Goal: Communication & Community: Connect with others

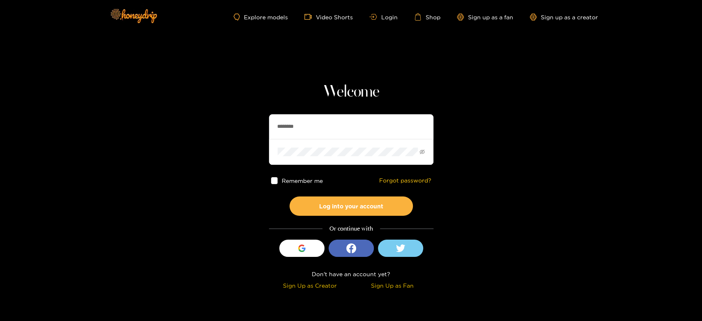
drag, startPoint x: 323, startPoint y: 120, endPoint x: 263, endPoint y: 126, distance: 59.9
click at [263, 126] on section "Welcome ******** Remember me Forgot password? Log into your account Or continue…" at bounding box center [351, 146] width 702 height 293
paste input "*"
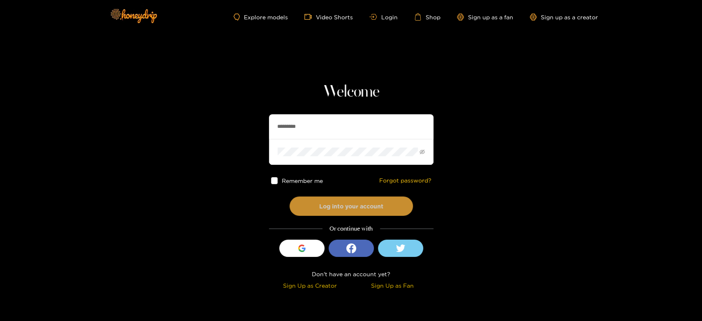
type input "*********"
click at [324, 200] on button "Log into your account" at bounding box center [351, 206] width 123 height 19
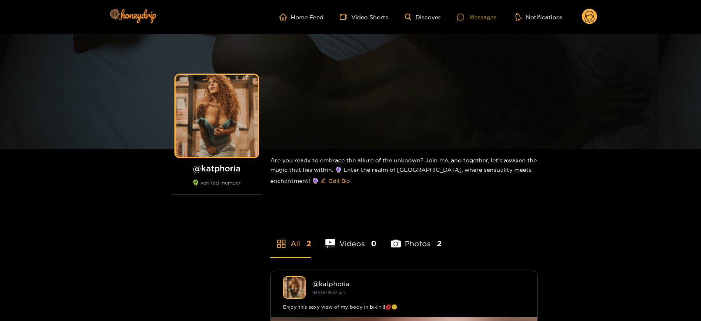
click at [474, 16] on div "Messages" at bounding box center [477, 16] width 40 height 9
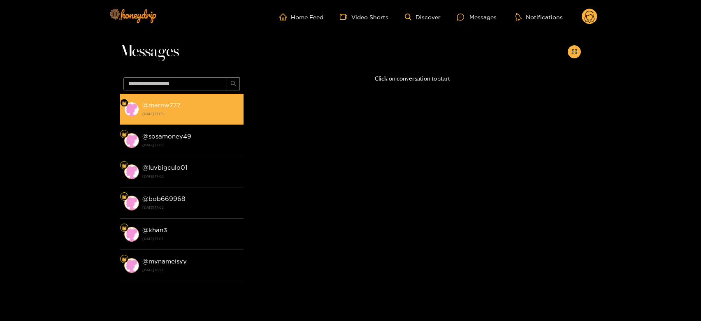
click at [215, 114] on strong "26 August 2025 17:03" at bounding box center [190, 113] width 97 height 7
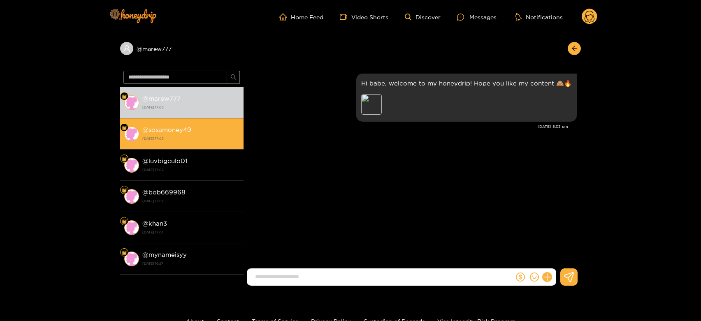
click at [205, 137] on strong "26 August 2025 17:03" at bounding box center [190, 138] width 97 height 7
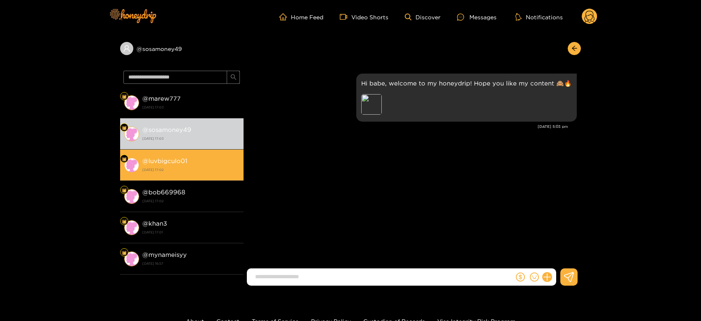
click at [199, 156] on div "@ luvbigculo01 26 August 2025 17:02" at bounding box center [190, 165] width 97 height 19
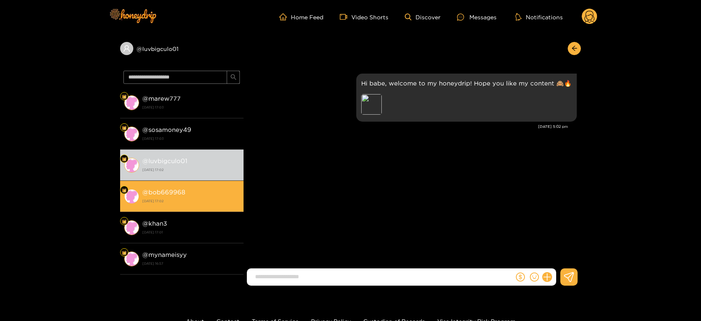
scroll to position [137, 0]
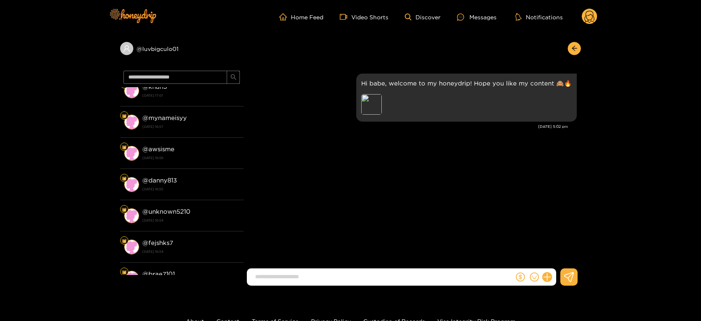
click at [196, 202] on li "@ unknown5210 26 August 2025 16:54" at bounding box center [181, 215] width 123 height 31
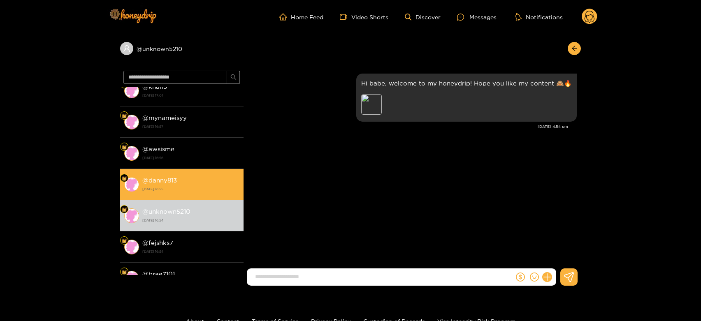
click at [200, 176] on div "@ danny813 26 August 2025 16:55" at bounding box center [190, 184] width 97 height 19
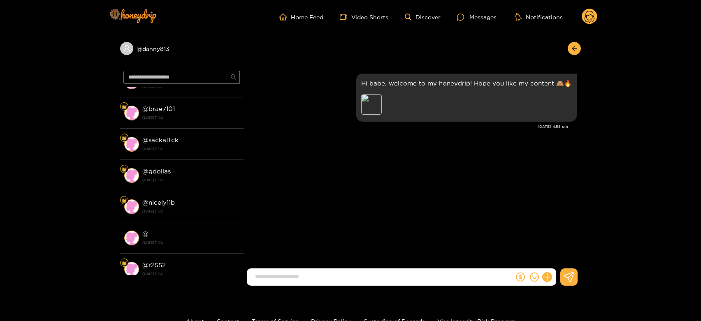
scroll to position [320, 0]
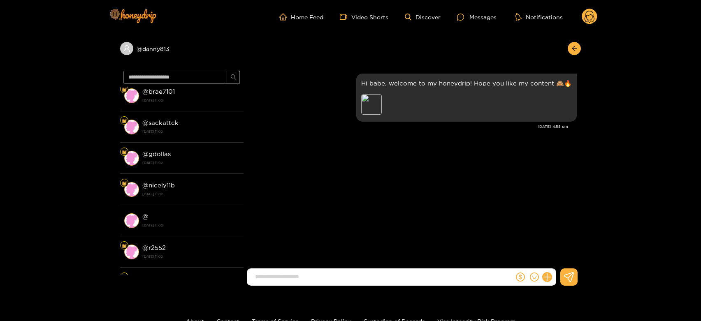
click at [196, 186] on div "@ nicely11b 26 August 2025 11:02" at bounding box center [190, 189] width 97 height 19
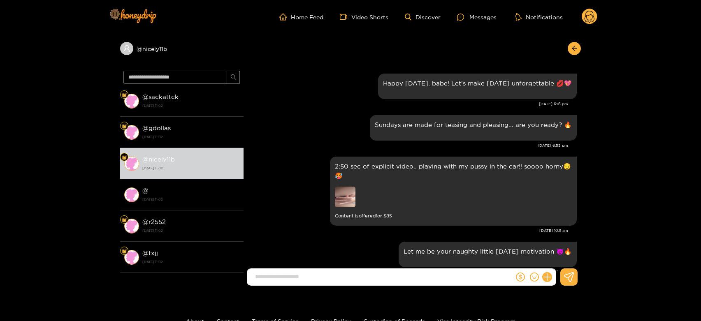
scroll to position [365, 0]
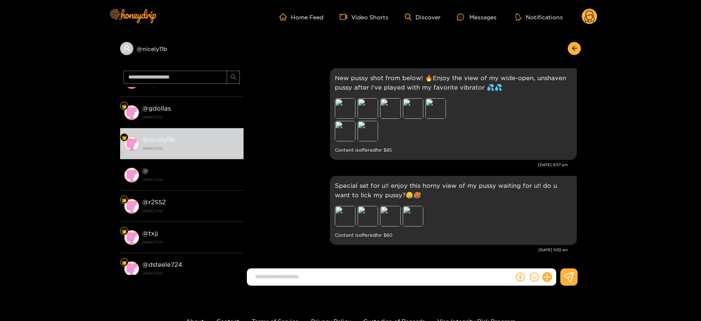
click at [196, 186] on li "@ 26 August 2025 11:02" at bounding box center [181, 175] width 123 height 31
click at [341, 220] on div "Preview" at bounding box center [345, 216] width 21 height 21
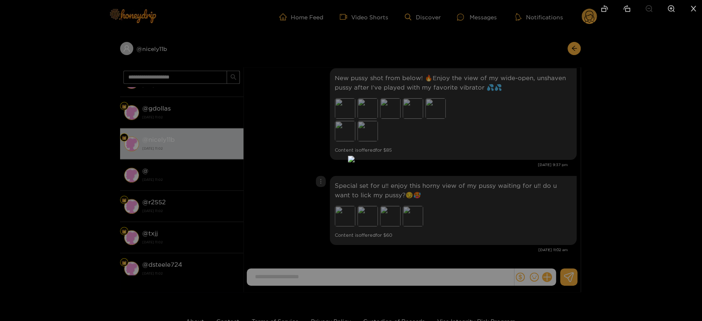
click at [510, 216] on div at bounding box center [351, 160] width 702 height 321
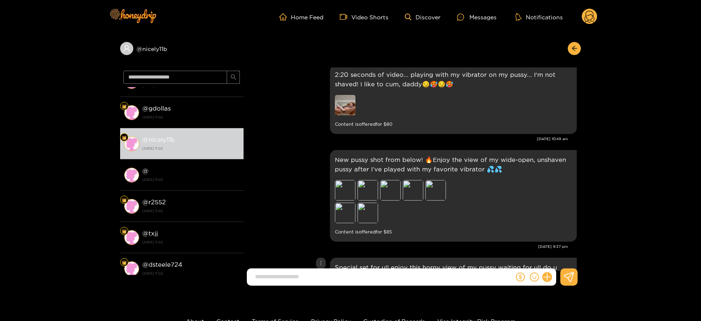
scroll to position [976, 0]
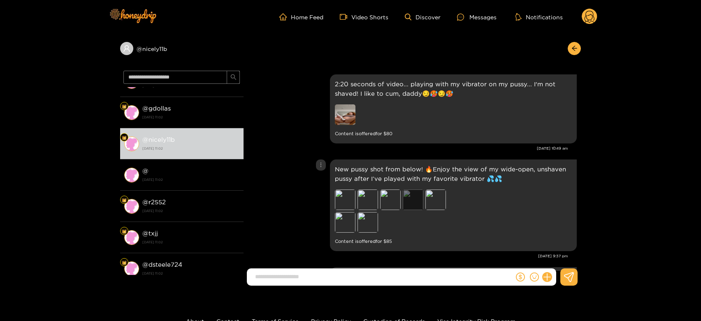
click at [409, 202] on div "Preview" at bounding box center [413, 200] width 21 height 21
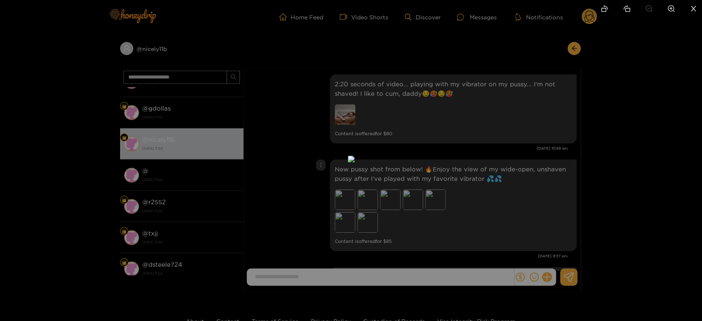
click at [498, 201] on div at bounding box center [351, 160] width 702 height 321
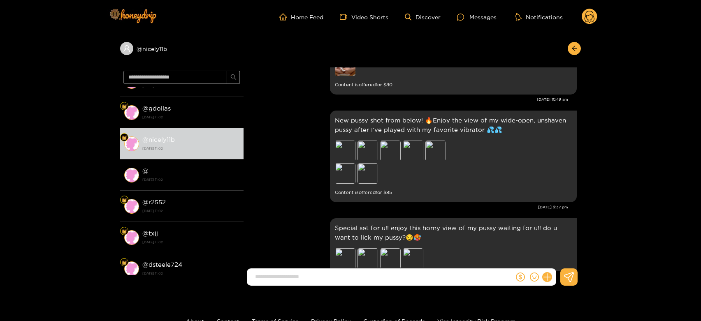
scroll to position [1067, 0]
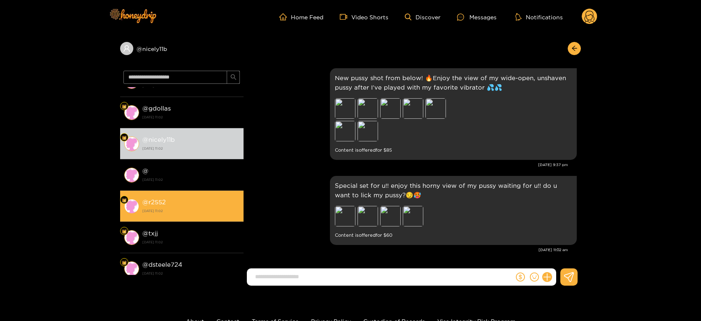
click at [207, 201] on div "@ r2552 26 August 2025 11:02" at bounding box center [190, 206] width 97 height 19
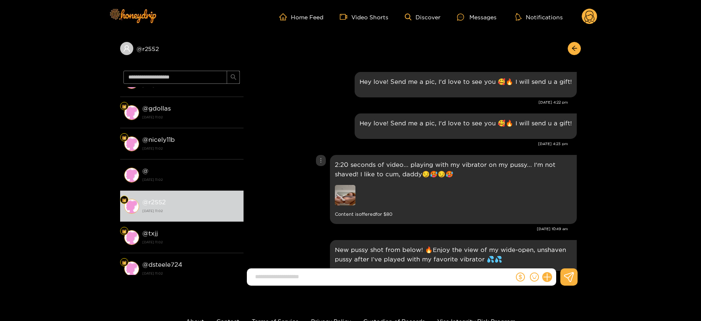
scroll to position [930, 0]
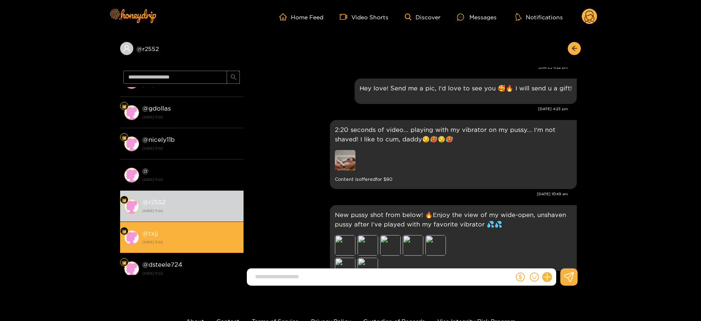
click at [209, 226] on li "@ txjj 26 August 2025 11:02" at bounding box center [181, 237] width 123 height 31
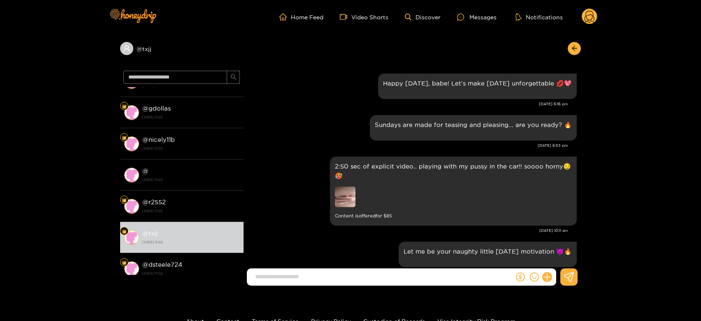
scroll to position [1067, 0]
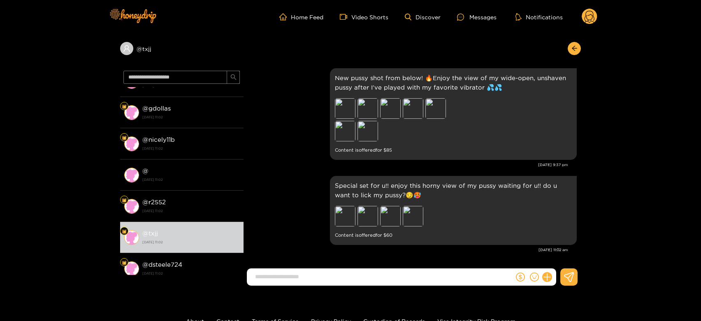
click at [587, 11] on circle at bounding box center [590, 17] width 16 height 16
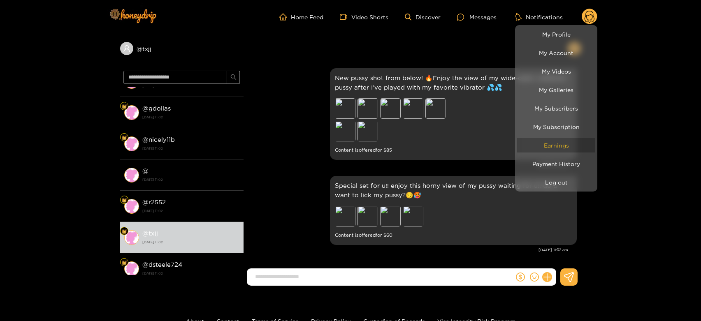
click at [566, 143] on link "Earnings" at bounding box center [556, 145] width 78 height 14
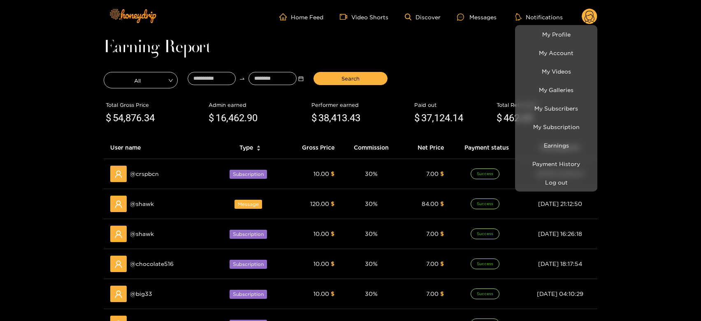
click at [144, 205] on div at bounding box center [350, 160] width 701 height 321
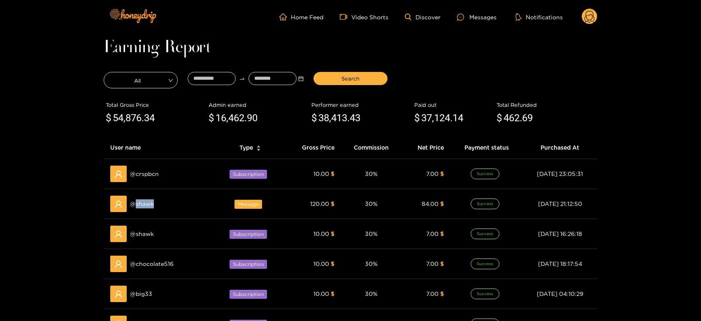
click at [144, 205] on span "@ shawk" at bounding box center [142, 204] width 24 height 9
copy span "shawk"
click at [486, 21] on div "Messages" at bounding box center [477, 16] width 40 height 9
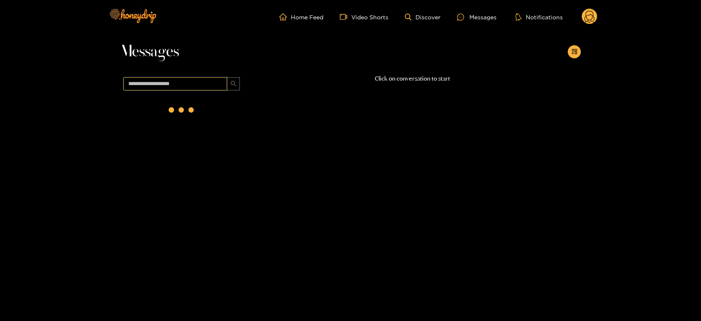
click at [210, 85] on input "text" at bounding box center [175, 83] width 104 height 13
paste input "*****"
type input "*****"
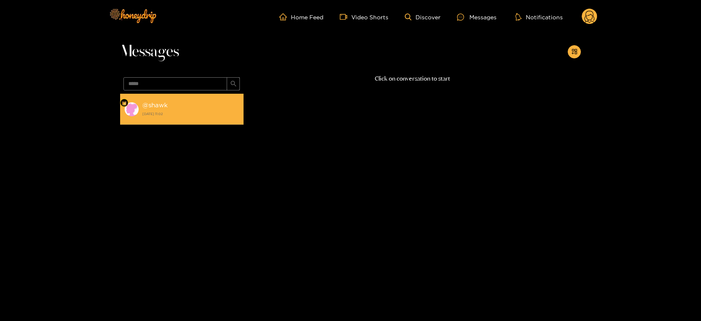
click at [207, 101] on div "@ shawk 26 August 2025 11:02" at bounding box center [190, 109] width 97 height 19
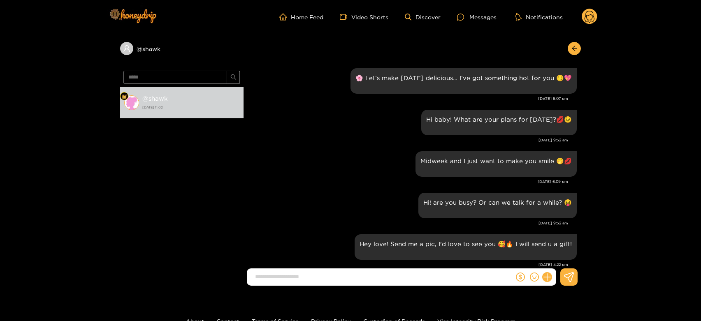
scroll to position [736, 0]
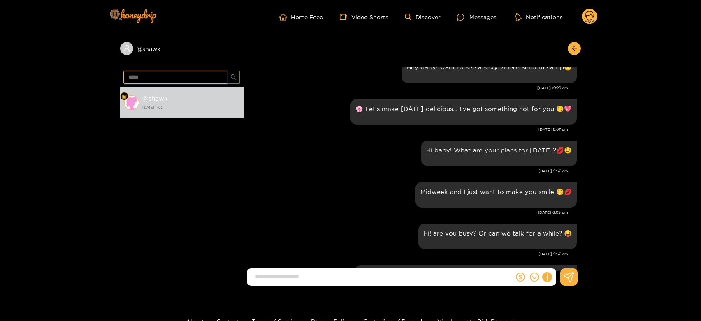
click at [208, 76] on input "*****" at bounding box center [175, 77] width 104 height 13
click at [593, 16] on icon at bounding box center [590, 18] width 10 height 14
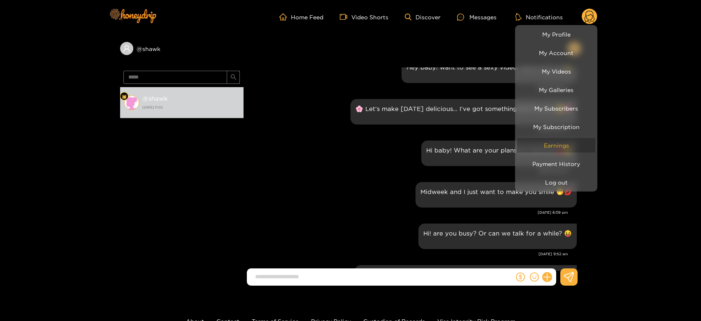
click at [566, 141] on link "Earnings" at bounding box center [556, 145] width 78 height 14
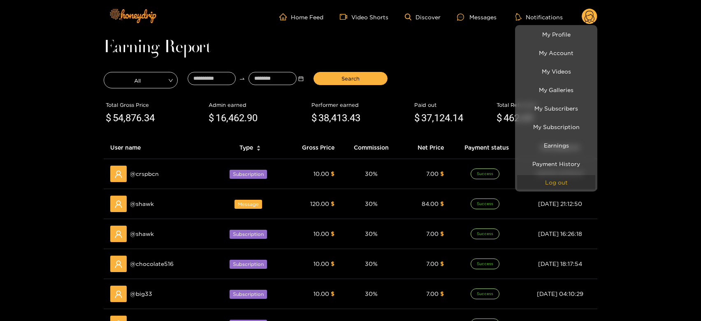
click at [551, 179] on button "Log out" at bounding box center [556, 182] width 78 height 14
